Goal: Find specific page/section: Find specific page/section

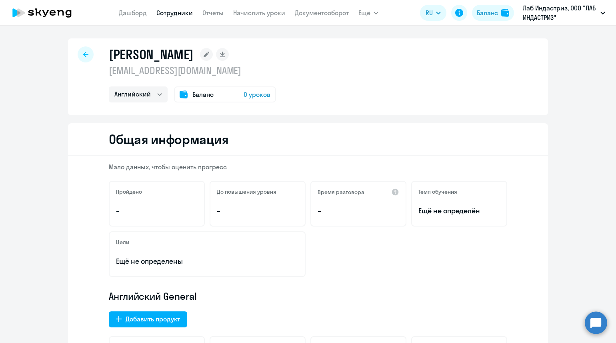
select select "english"
click at [178, 13] on link "Сотрудники" at bounding box center [174, 13] width 36 height 8
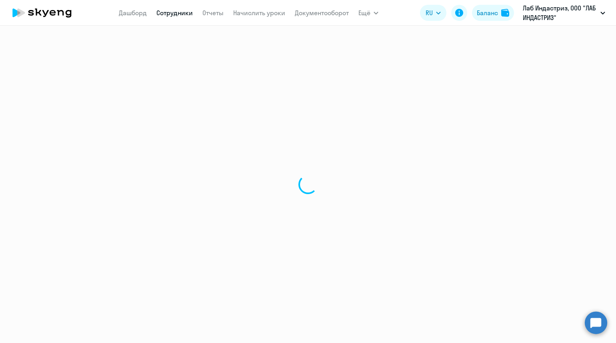
select select "30"
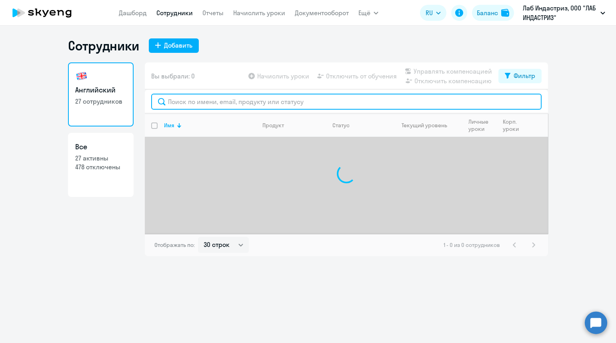
click at [196, 100] on input "text" at bounding box center [346, 102] width 390 height 16
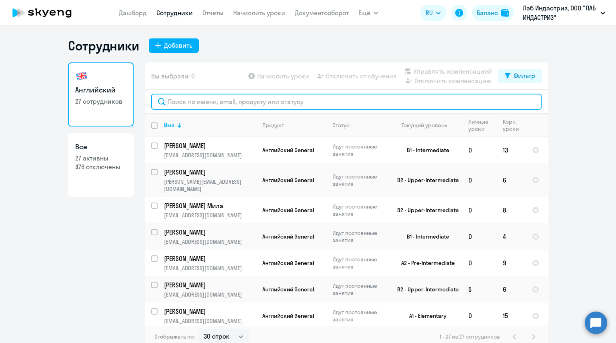
paste input "[EMAIL_ADDRESS][DOMAIN_NAME]"
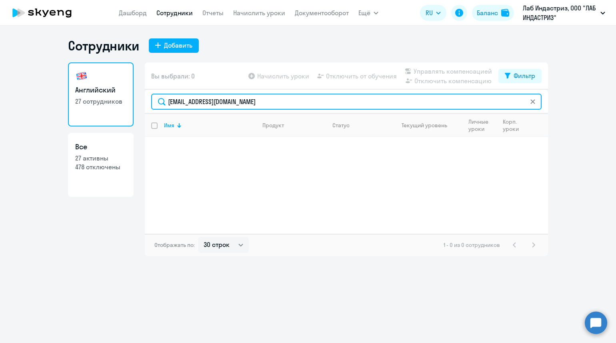
drag, startPoint x: 276, startPoint y: 101, endPoint x: 116, endPoint y: 103, distance: 159.6
click at [116, 103] on div "Английский 27 сотрудников Все 27 активны 478 отключены Вы выбрали: 0 Начислить …" at bounding box center [308, 159] width 480 height 194
paste input "ikhail.nikulin"
drag, startPoint x: 271, startPoint y: 102, endPoint x: 168, endPoint y: 103, distance: 102.8
click at [168, 103] on input "[PERSON_NAME][EMAIL_ADDRESS][DOMAIN_NAME]" at bounding box center [346, 102] width 390 height 16
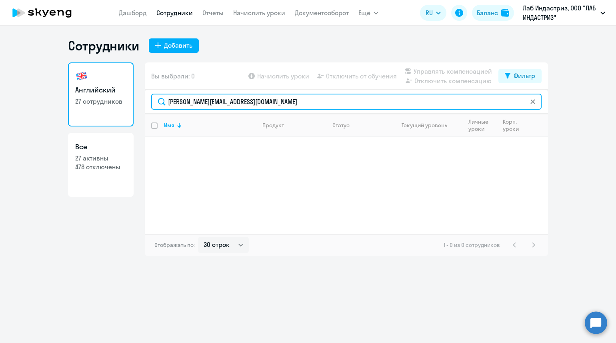
paste input "aksim.s.[PERSON_NAME]"
drag, startPoint x: 288, startPoint y: 102, endPoint x: 147, endPoint y: 103, distance: 140.8
click at [147, 103] on div "[EMAIL_ADDRESS][DOMAIN_NAME]" at bounding box center [346, 102] width 403 height 24
paste input "[PERSON_NAME].dzyuba"
drag, startPoint x: 264, startPoint y: 101, endPoint x: 154, endPoint y: 98, distance: 110.4
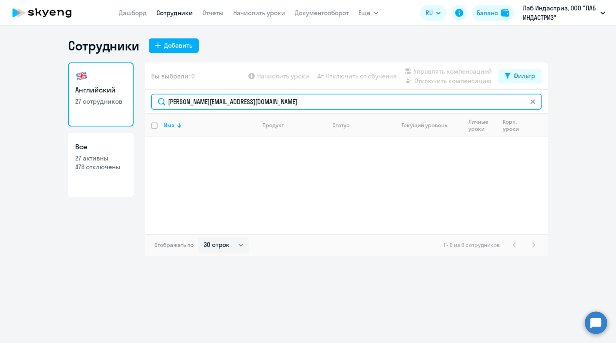
click at [154, 98] on input "[PERSON_NAME][EMAIL_ADDRESS][DOMAIN_NAME]" at bounding box center [346, 102] width 390 height 16
paste input "[PERSON_NAME][EMAIL_ADDRESS][DOMAIN_NAME]"
drag, startPoint x: 273, startPoint y: 102, endPoint x: 142, endPoint y: 100, distance: 131.2
click at [142, 100] on div "Английский 27 сотрудников Все 27 активны 478 отключены Вы выбрали: 0 Начислить …" at bounding box center [308, 159] width 480 height 194
paste input "[EMAIL_ADDRESS][DOMAIN_NAME]"
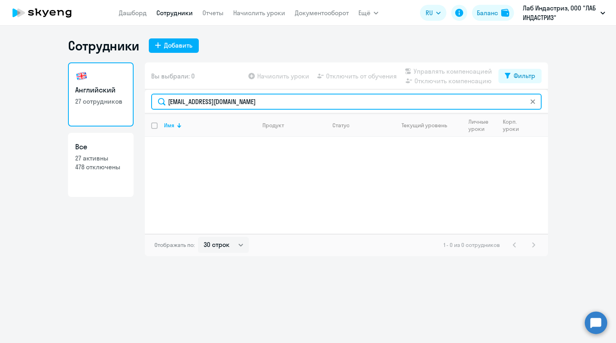
drag, startPoint x: 286, startPoint y: 105, endPoint x: 153, endPoint y: 101, distance: 133.2
click at [153, 101] on input "[EMAIL_ADDRESS][DOMAIN_NAME]" at bounding box center [346, 102] width 390 height 16
paste input "timur.kurochkin"
drag, startPoint x: 272, startPoint y: 104, endPoint x: 128, endPoint y: 110, distance: 144.1
click at [129, 110] on div "Английский 27 сотрудников Все 27 активны 478 отключены Вы выбрали: 0 Начислить …" at bounding box center [308, 159] width 480 height 194
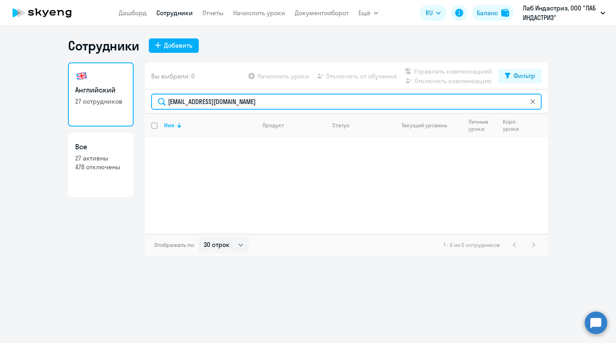
paste input "[PERSON_NAME].dizdar"
drag, startPoint x: 284, startPoint y: 100, endPoint x: 157, endPoint y: 102, distance: 126.4
click at [157, 102] on input "[PERSON_NAME][EMAIL_ADDRESS][DOMAIN_NAME]" at bounding box center [346, 102] width 390 height 16
paste input "liliya.[PERSON_NAME]"
drag, startPoint x: 272, startPoint y: 106, endPoint x: 148, endPoint y: 107, distance: 124.0
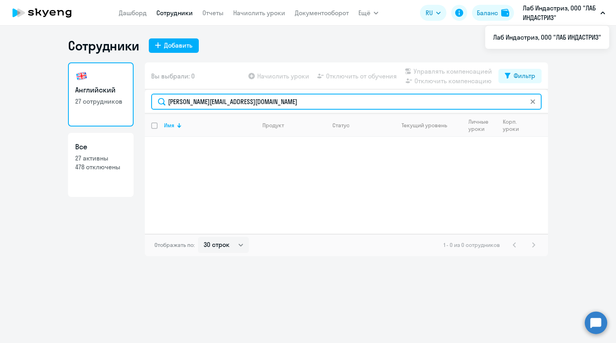
click at [148, 107] on div "[PERSON_NAME][EMAIL_ADDRESS][DOMAIN_NAME]" at bounding box center [346, 102] width 403 height 24
paste input "egor.tyurin"
drag, startPoint x: 260, startPoint y: 104, endPoint x: 157, endPoint y: 109, distance: 102.9
click at [157, 109] on input "[EMAIL_ADDRESS][DOMAIN_NAME]" at bounding box center [346, 102] width 390 height 16
paste input "[PERSON_NAME].bogdanova"
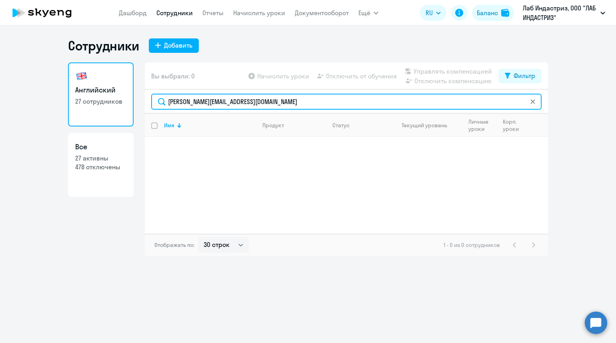
drag, startPoint x: 287, startPoint y: 96, endPoint x: 138, endPoint y: 106, distance: 149.1
click at [138, 106] on div "Английский 27 сотрудников Все 27 активны 478 отключены Вы выбрали: 0 Начислить …" at bounding box center [308, 159] width 480 height 194
paste input "anastasiia.pechorin"
drag, startPoint x: 296, startPoint y: 100, endPoint x: 163, endPoint y: 99, distance: 133.2
click at [163, 99] on input "[EMAIL_ADDRESS][DOMAIN_NAME]" at bounding box center [346, 102] width 390 height 16
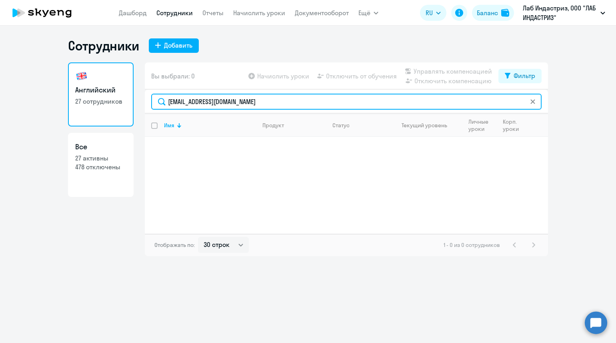
paste input "dmitrij.ryabtsev"
drag, startPoint x: 260, startPoint y: 102, endPoint x: 134, endPoint y: 101, distance: 125.6
click at [134, 101] on div "Английский 27 сотрудников Все 27 активны 478 отключены Вы выбрали: 0 Начислить …" at bounding box center [308, 159] width 480 height 194
paste input "yulia.bryleva"
drag, startPoint x: 221, startPoint y: 99, endPoint x: 142, endPoint y: 97, distance: 79.2
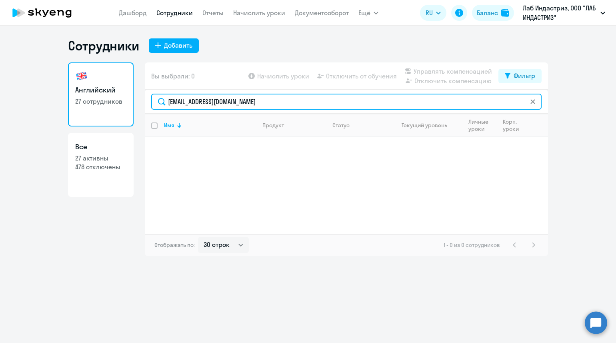
click at [142, 97] on div "Английский 27 сотрудников Все 27 активны 478 отключены Вы выбрали: 0 Начислить …" at bounding box center [308, 159] width 480 height 194
paste input "ya.shokuro"
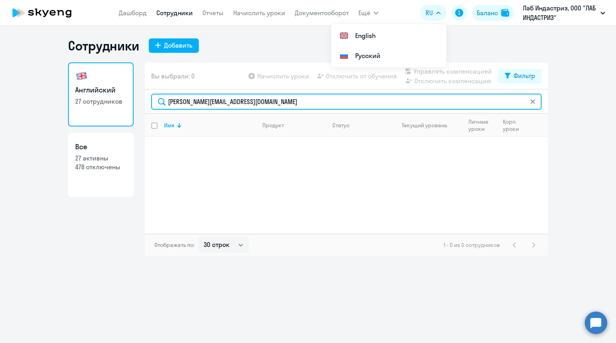
drag, startPoint x: 225, startPoint y: 102, endPoint x: 128, endPoint y: 102, distance: 97.2
click at [128, 102] on div "Английский 27 сотрудников Все 27 активны 478 отключены Вы выбрали: 0 Начислить …" at bounding box center [308, 159] width 480 height 194
paste input "mariya.zakhartse"
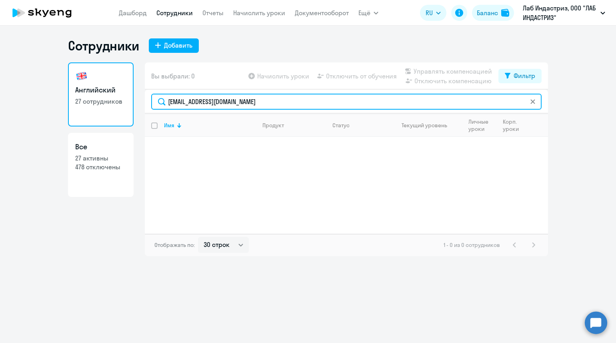
drag, startPoint x: 256, startPoint y: 99, endPoint x: 156, endPoint y: 91, distance: 100.3
click at [156, 91] on div "[EMAIL_ADDRESS][DOMAIN_NAME]" at bounding box center [346, 102] width 403 height 24
paste input "[EMAIL_ADDRESS][DOMAIN_NAME]"
drag, startPoint x: 269, startPoint y: 101, endPoint x: 159, endPoint y: 95, distance: 110.1
click at [159, 95] on input "[EMAIL_ADDRESS][DOMAIN_NAME]" at bounding box center [346, 102] width 390 height 16
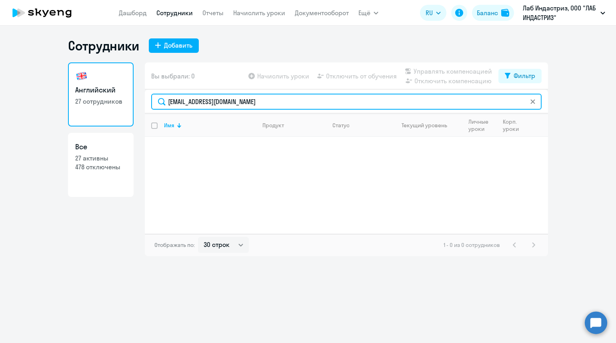
paste input "[PERSON_NAME][EMAIL_ADDRESS][DOMAIN_NAME]"
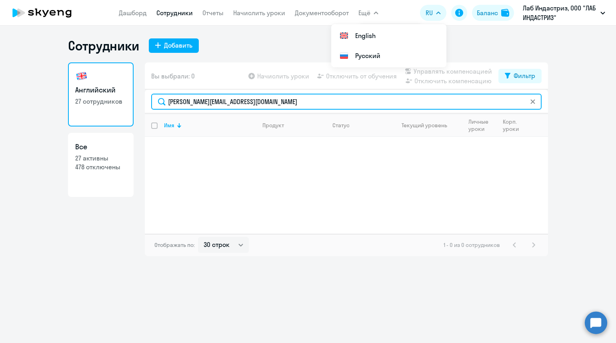
drag, startPoint x: 282, startPoint y: 101, endPoint x: 156, endPoint y: 107, distance: 126.5
click at [156, 107] on input "[PERSON_NAME][EMAIL_ADDRESS][DOMAIN_NAME]" at bounding box center [346, 102] width 390 height 16
paste input "viktoriya.khanin"
type input "[EMAIL_ADDRESS][PERSON_NAME][DOMAIN_NAME]"
